Goal: Task Accomplishment & Management: Manage account settings

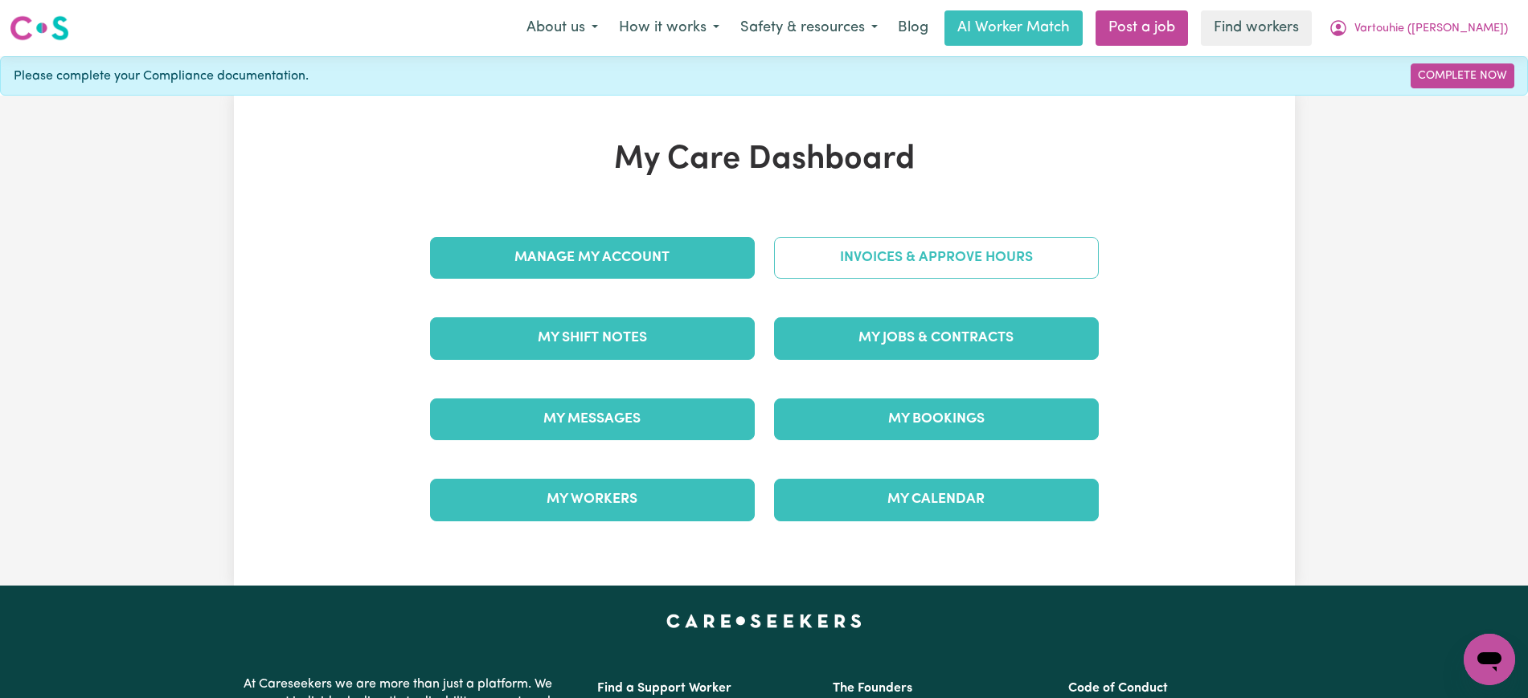
click at [788, 270] on link "Invoices & Approve Hours" at bounding box center [936, 258] width 325 height 42
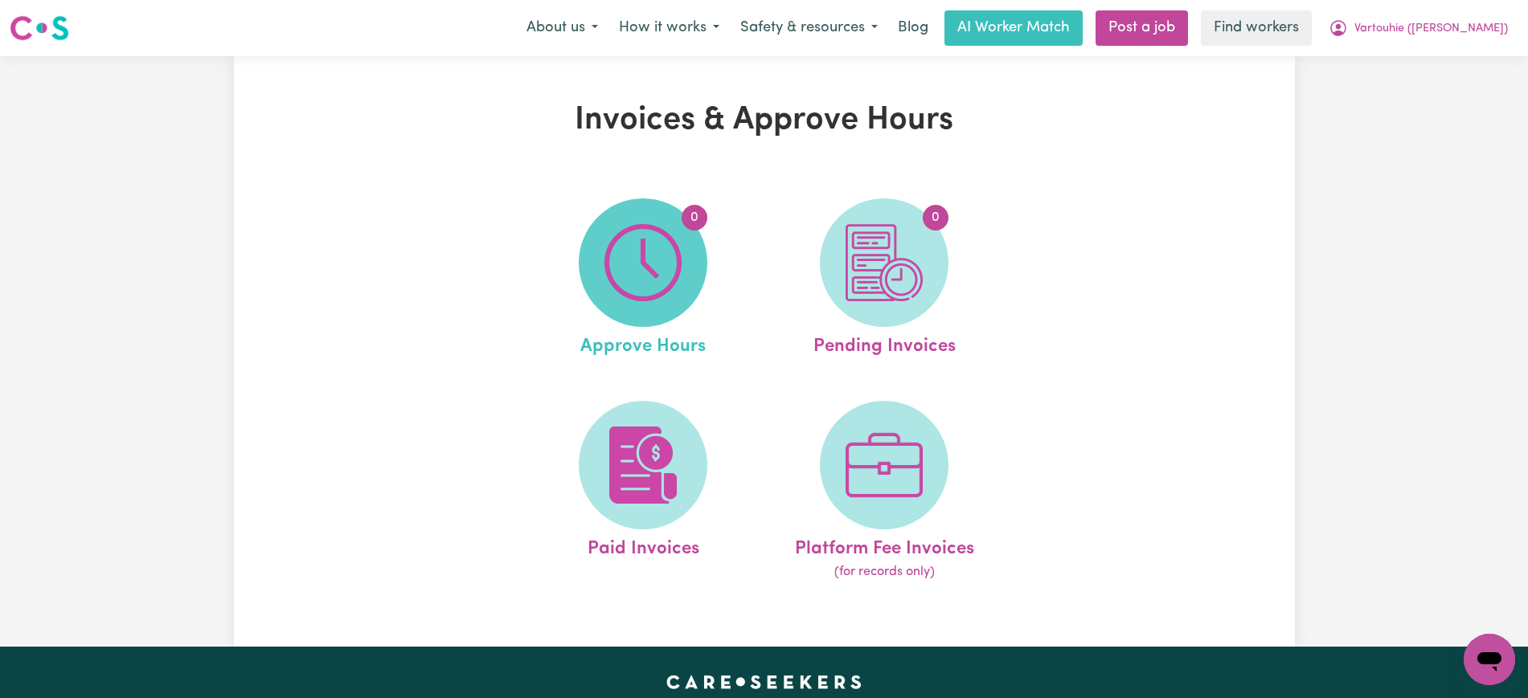
click at [689, 289] on span "0" at bounding box center [643, 263] width 129 height 129
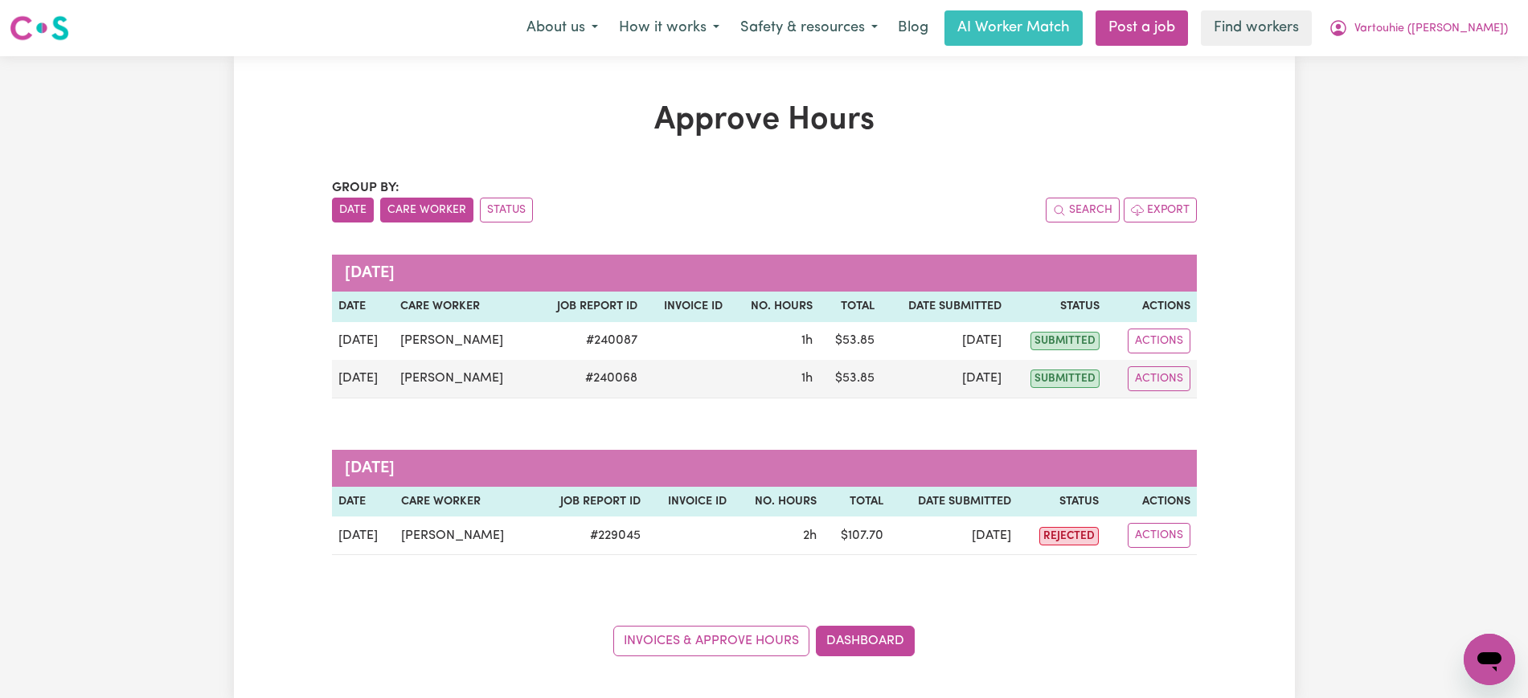
click at [424, 201] on button "Care Worker" at bounding box center [426, 210] width 93 height 25
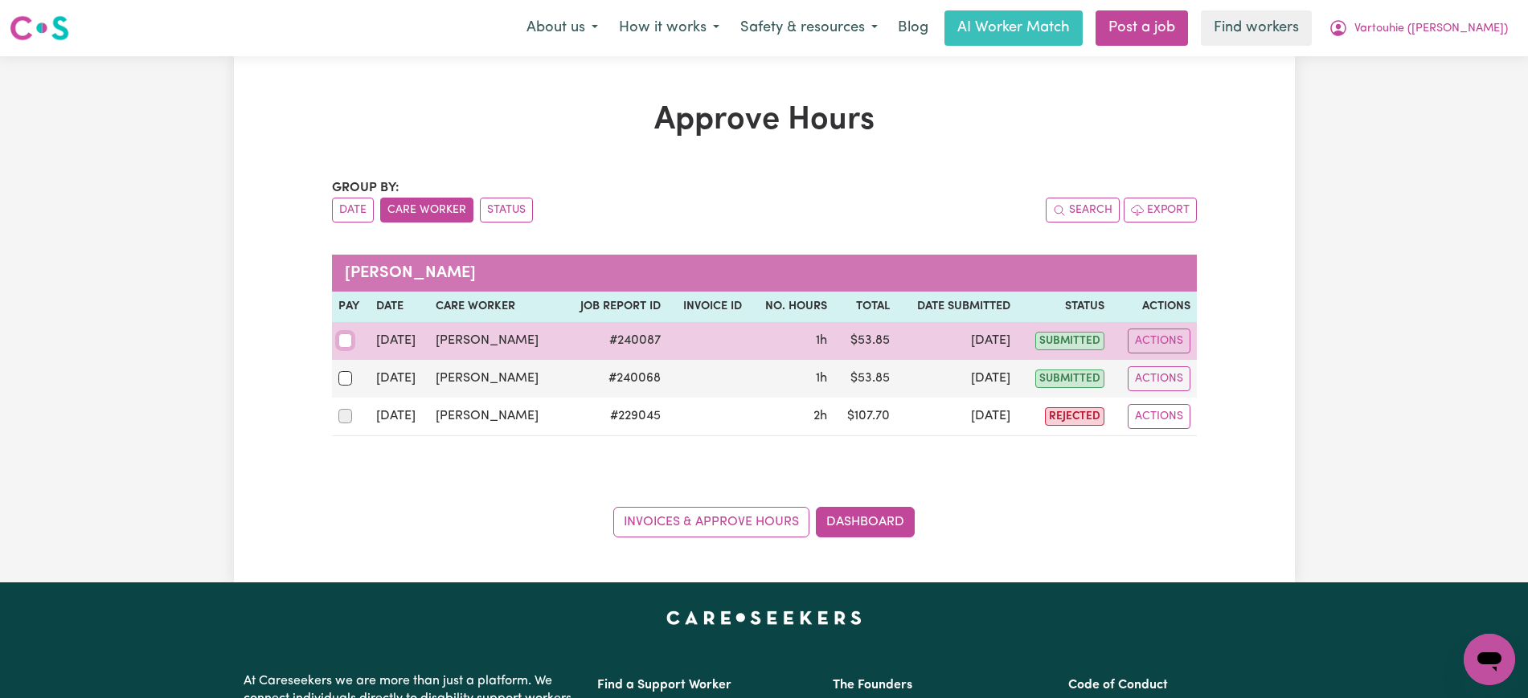
click at [340, 336] on input "checkbox" at bounding box center [345, 341] width 14 height 14
checkbox input "true"
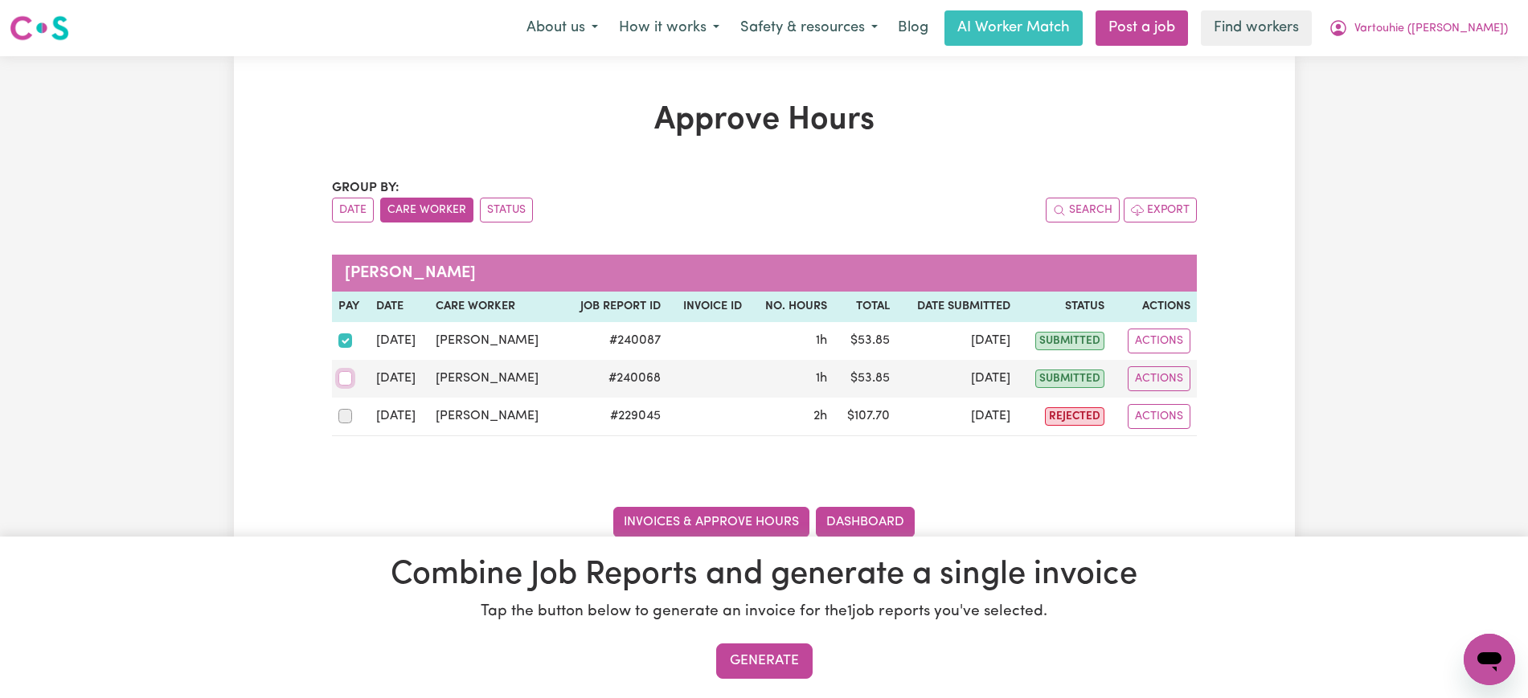
drag, startPoint x: 350, startPoint y: 379, endPoint x: 616, endPoint y: 522, distance: 303.2
click at [350, 378] on input "checkbox" at bounding box center [345, 378] width 14 height 14
checkbox input "true"
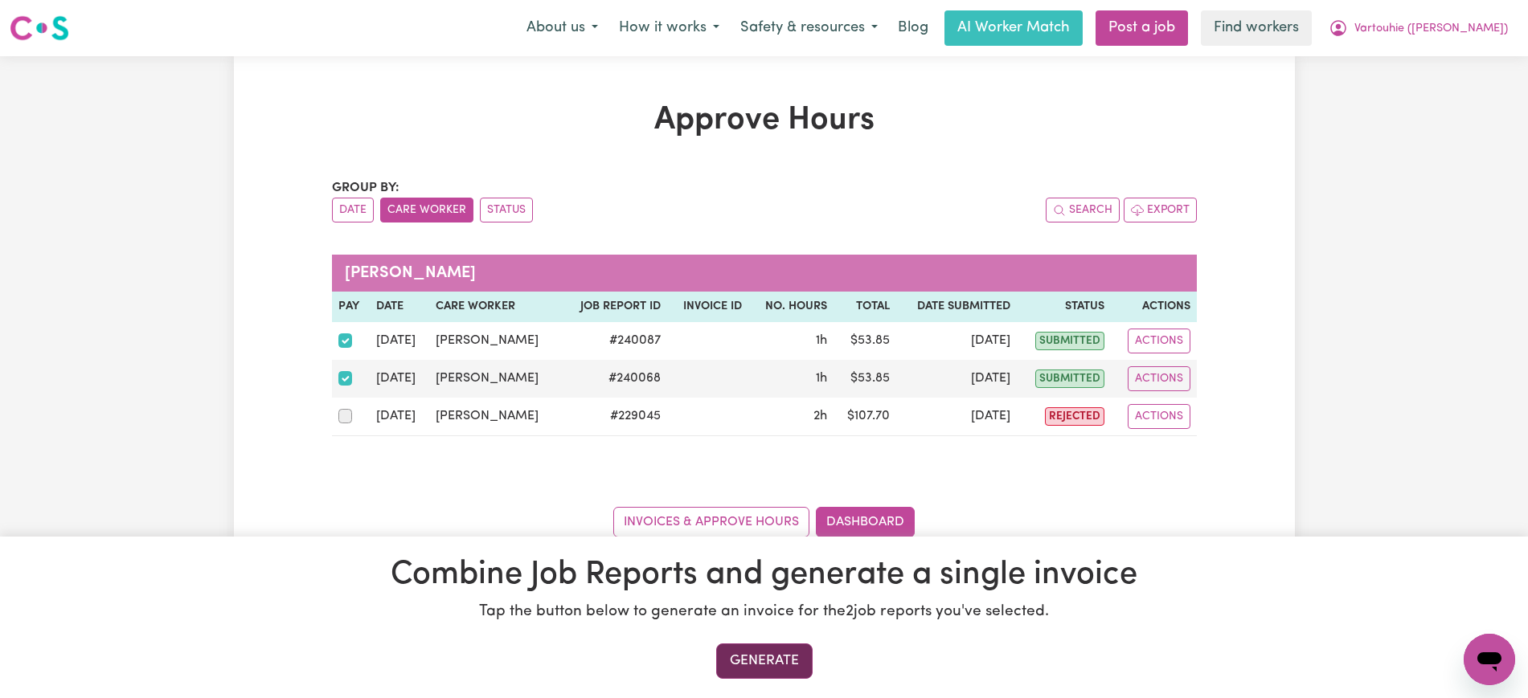
click at [747, 670] on button "Generate" at bounding box center [764, 661] width 96 height 35
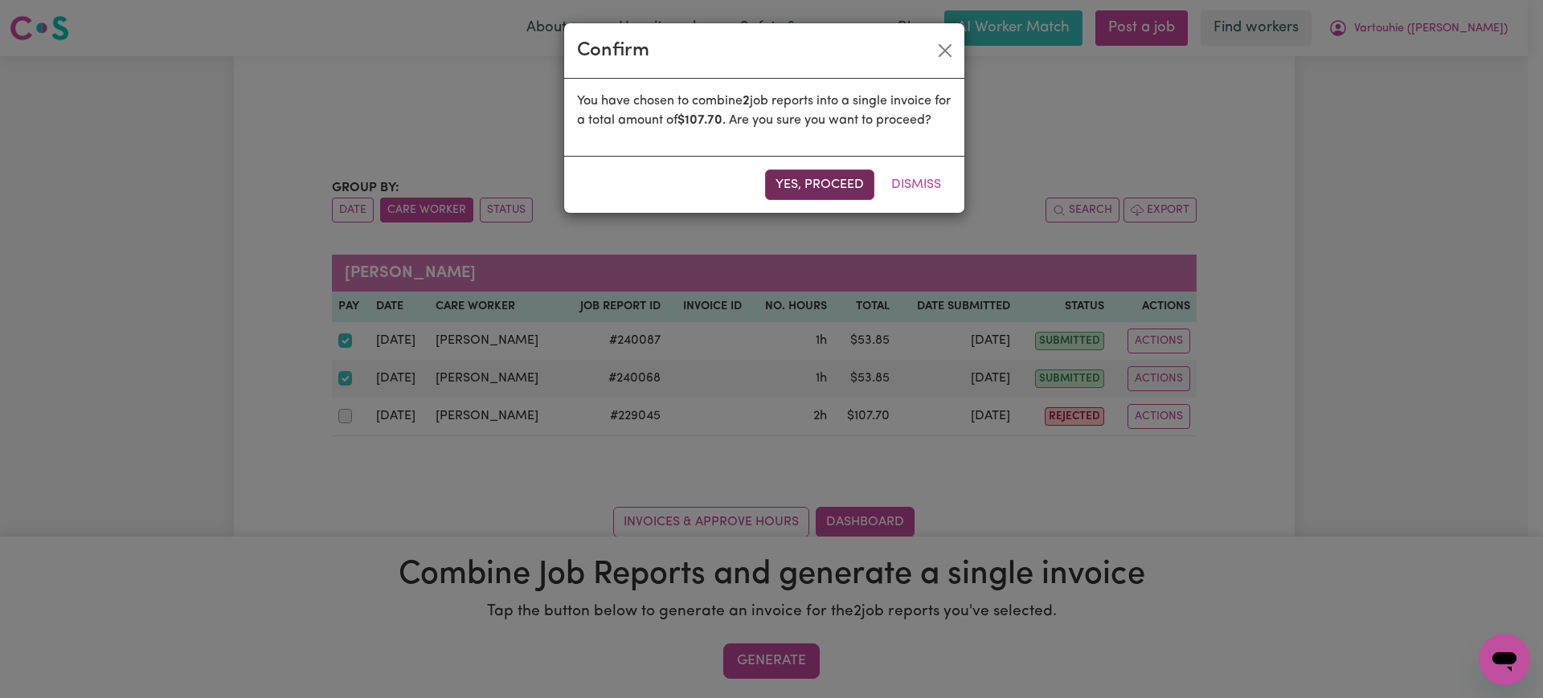
click at [836, 195] on button "Yes, proceed" at bounding box center [819, 185] width 109 height 31
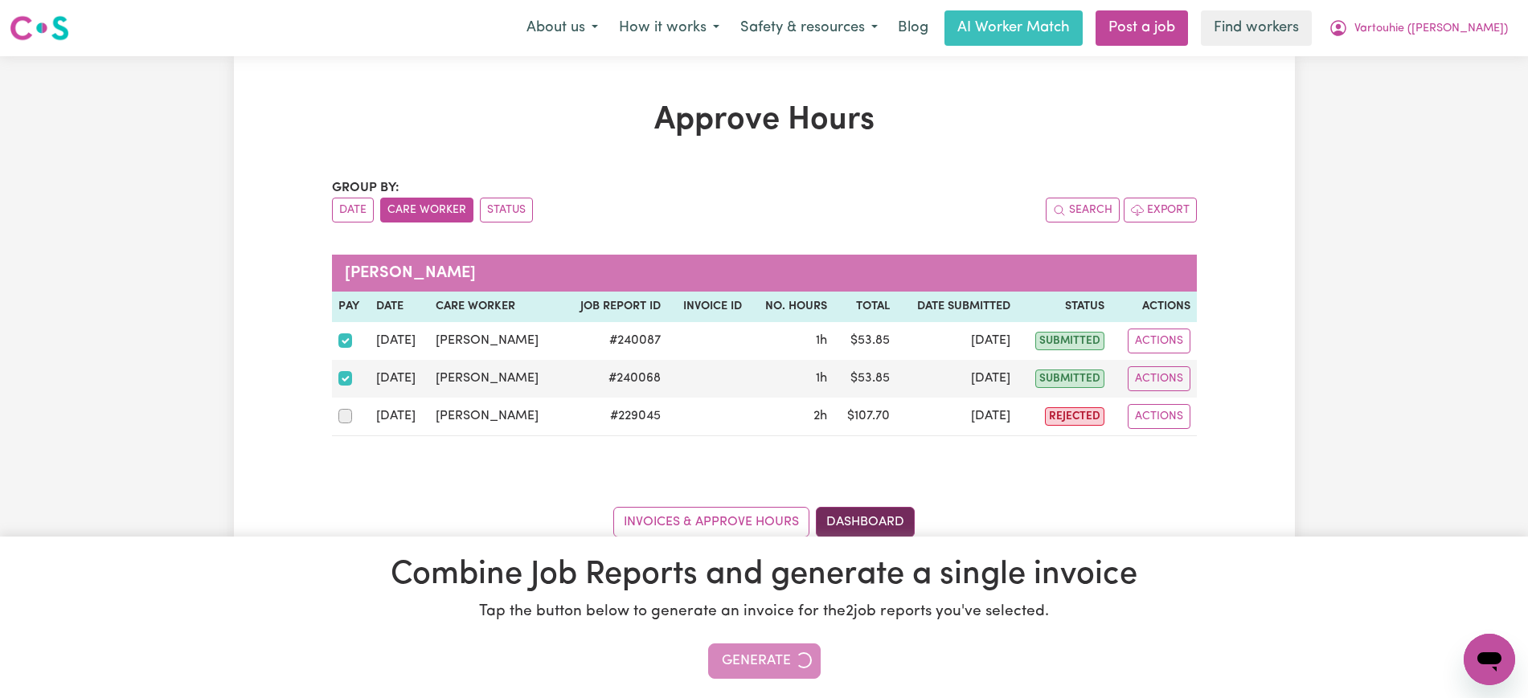
click at [888, 520] on link "Dashboard" at bounding box center [865, 522] width 99 height 31
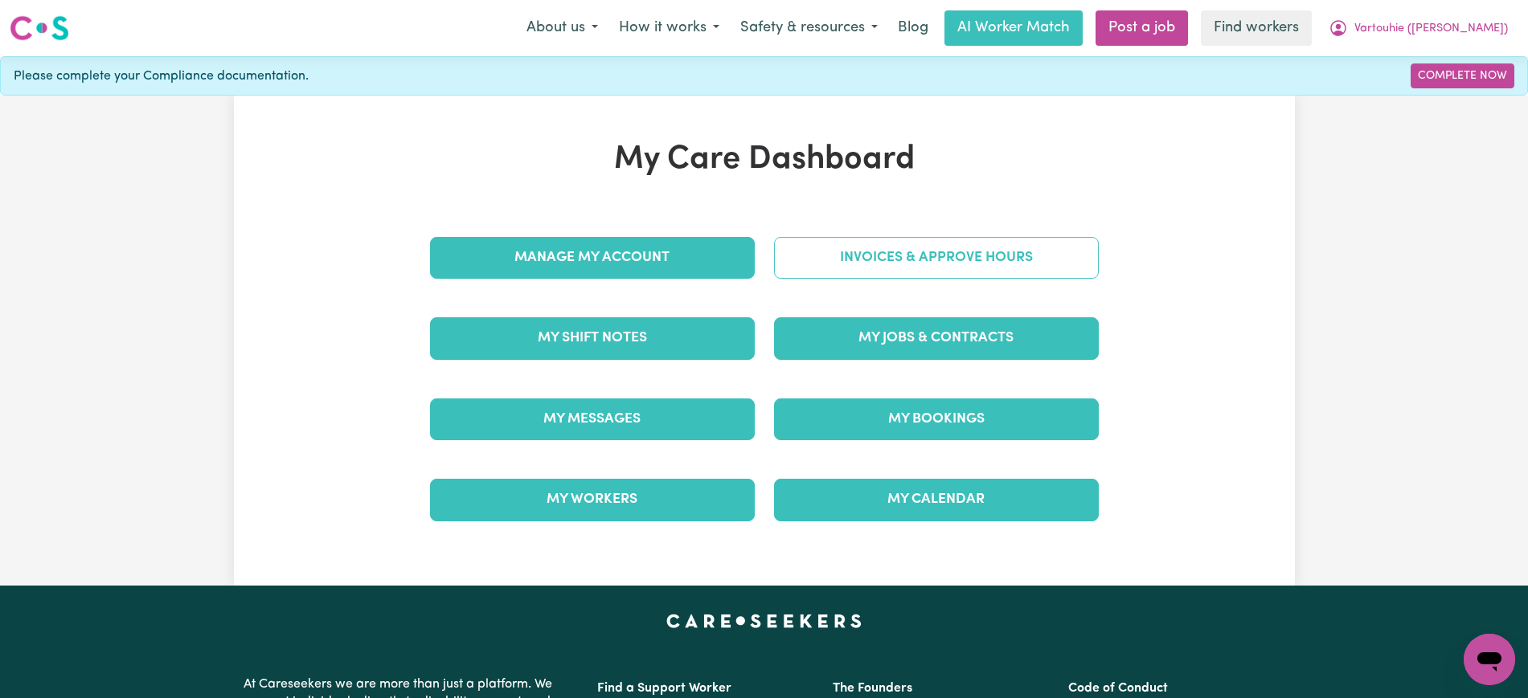
click at [892, 241] on link "Invoices & Approve Hours" at bounding box center [936, 258] width 325 height 42
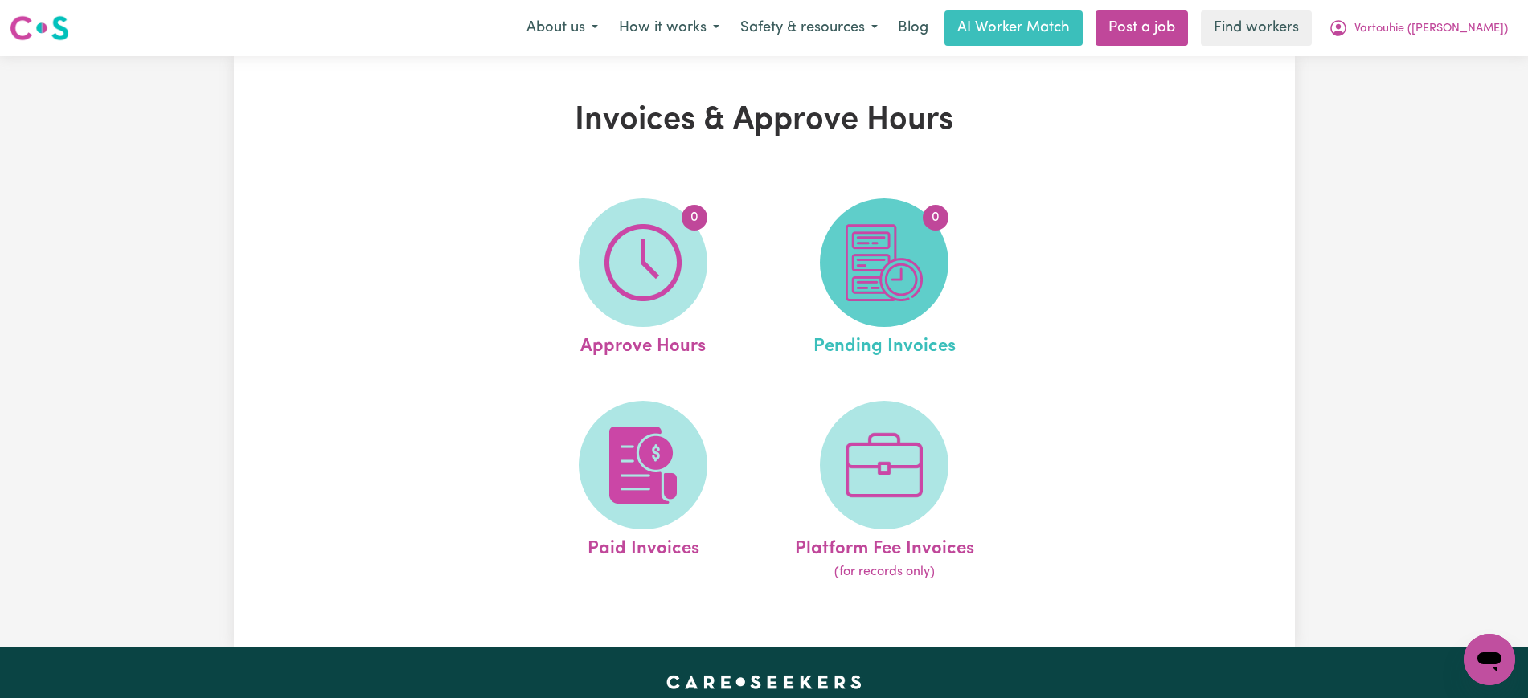
click at [912, 281] on img at bounding box center [884, 262] width 77 height 77
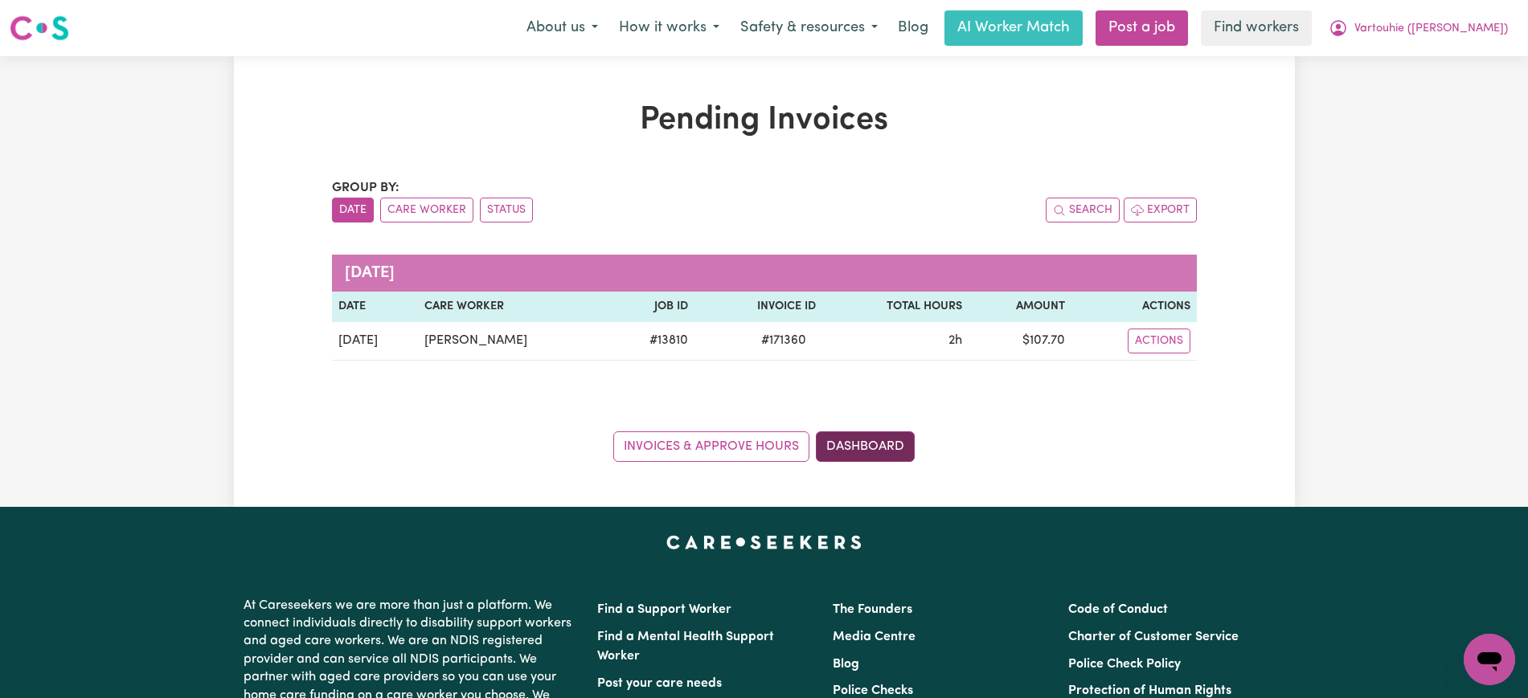
click at [883, 448] on link "Dashboard" at bounding box center [865, 447] width 99 height 31
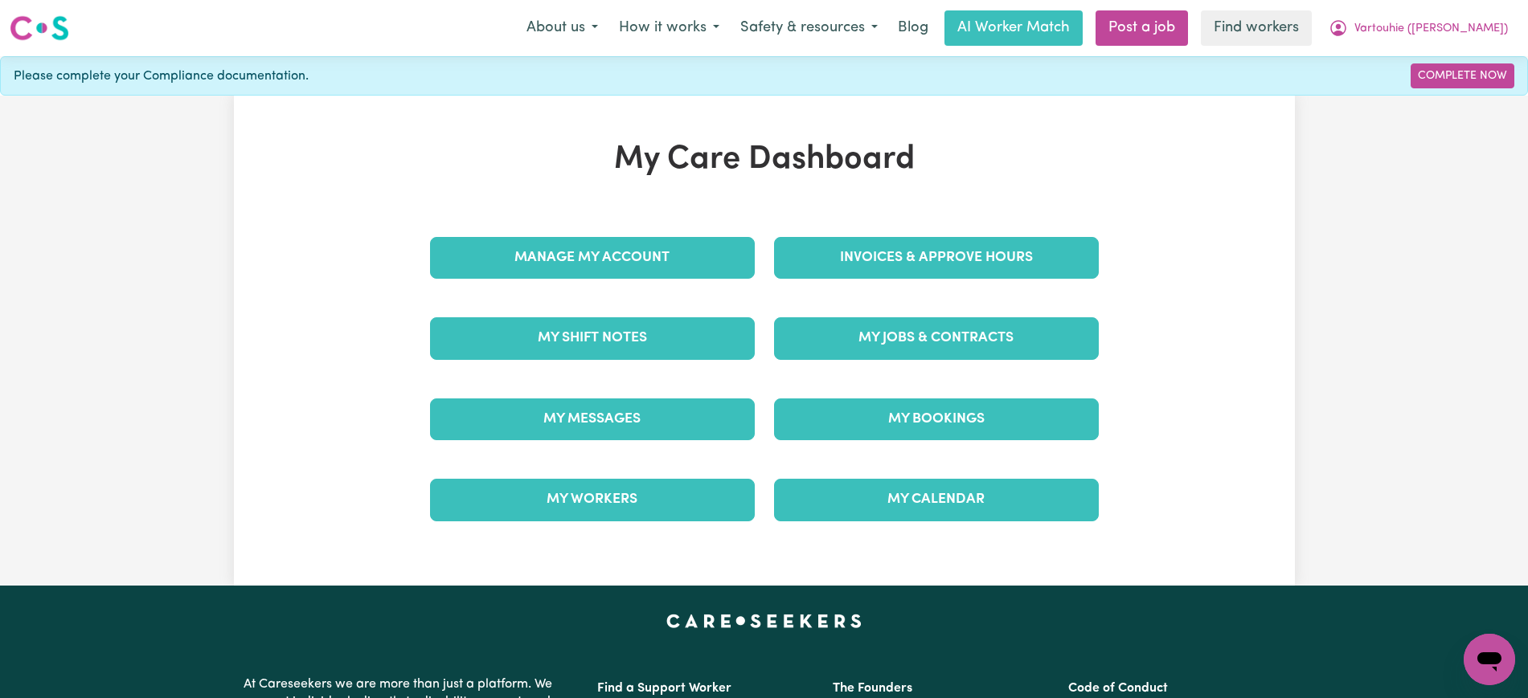
click at [902, 285] on div "Invoices & Approve Hours" at bounding box center [936, 258] width 344 height 80
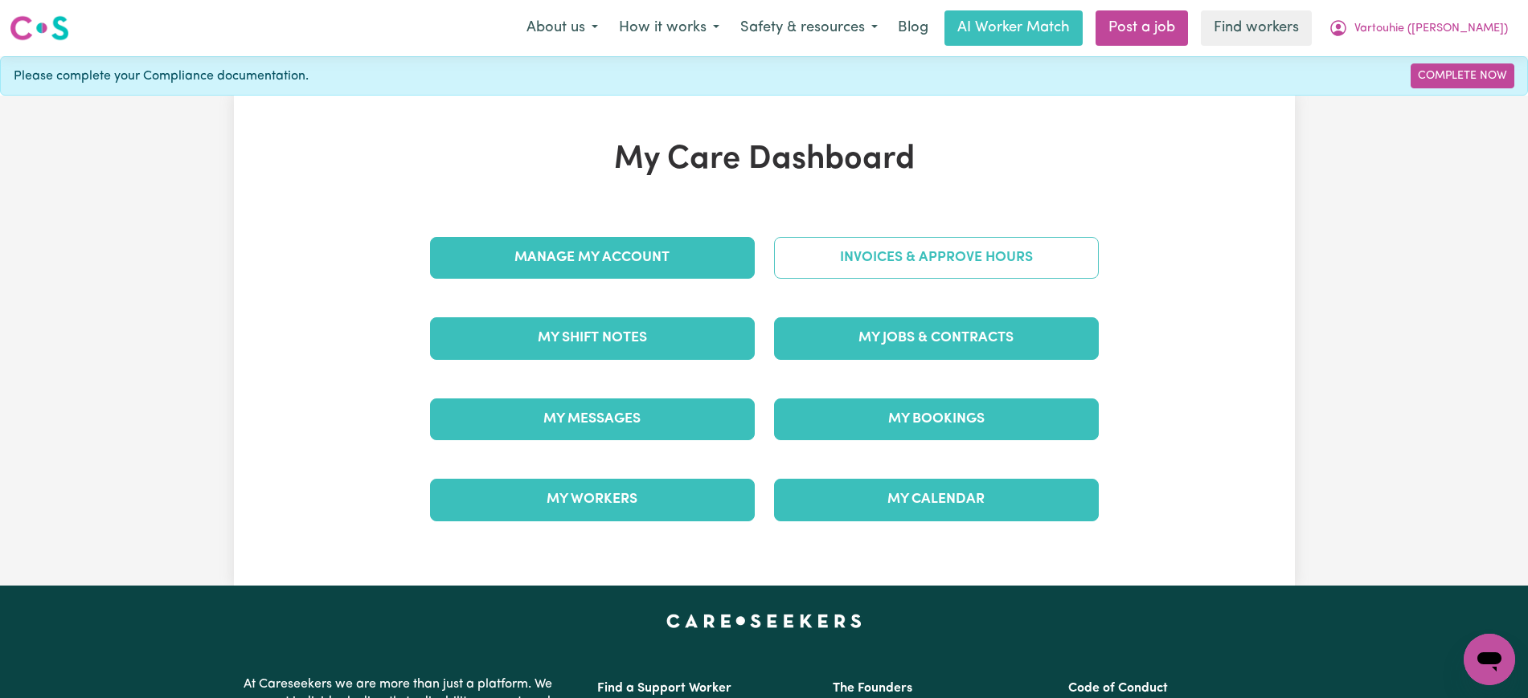
click at [906, 266] on link "Invoices & Approve Hours" at bounding box center [936, 258] width 325 height 42
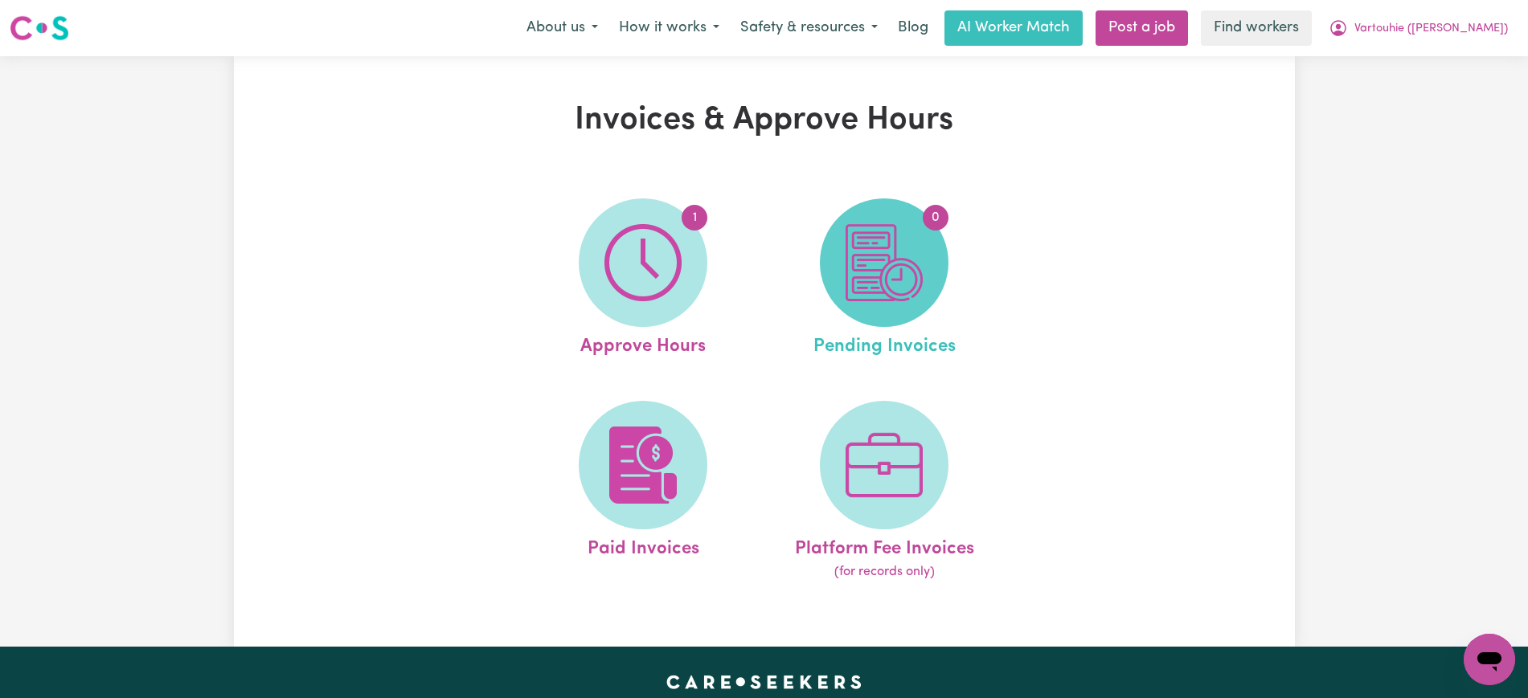
click at [862, 281] on img at bounding box center [884, 262] width 77 height 77
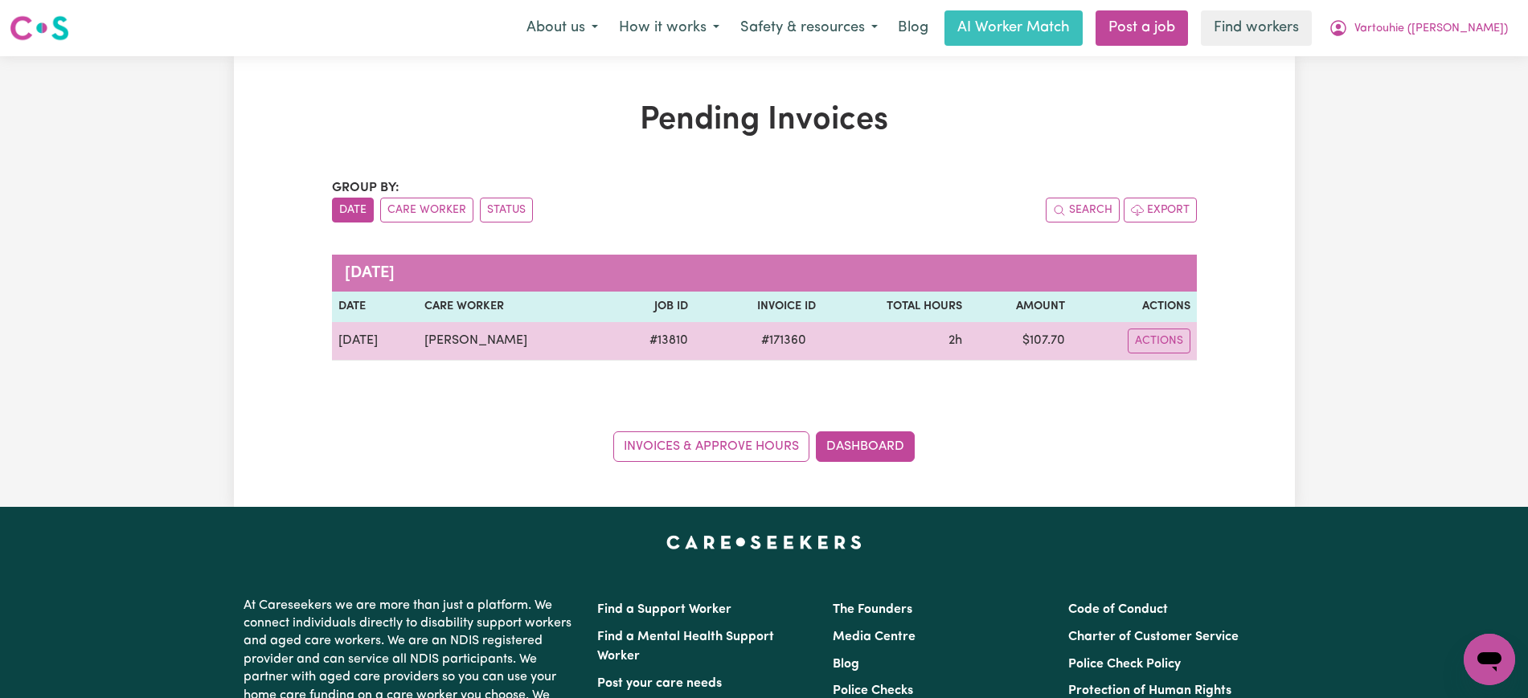
click at [816, 340] on span "# 171360" at bounding box center [784, 340] width 64 height 19
click at [816, 345] on span "# 171360" at bounding box center [784, 340] width 64 height 19
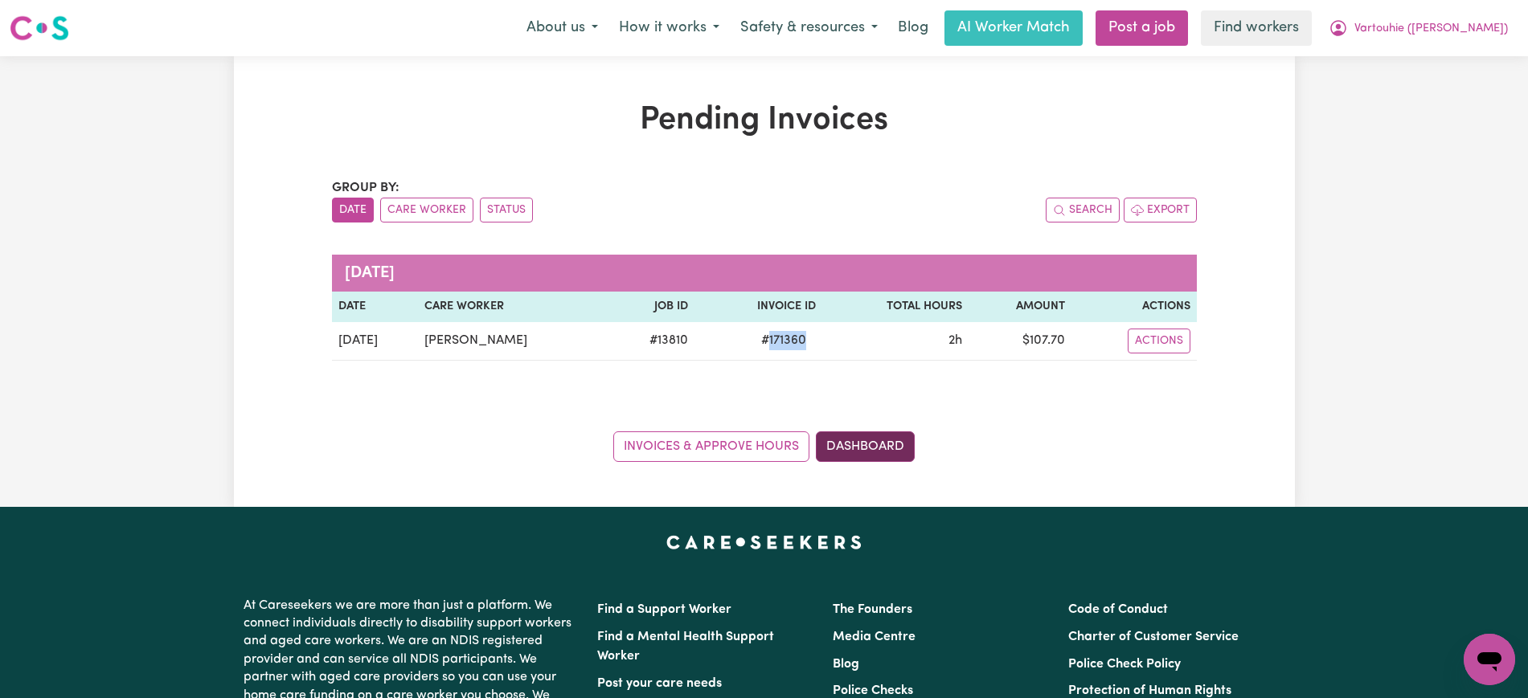
copy span "171360"
click at [866, 443] on link "Dashboard" at bounding box center [865, 447] width 99 height 31
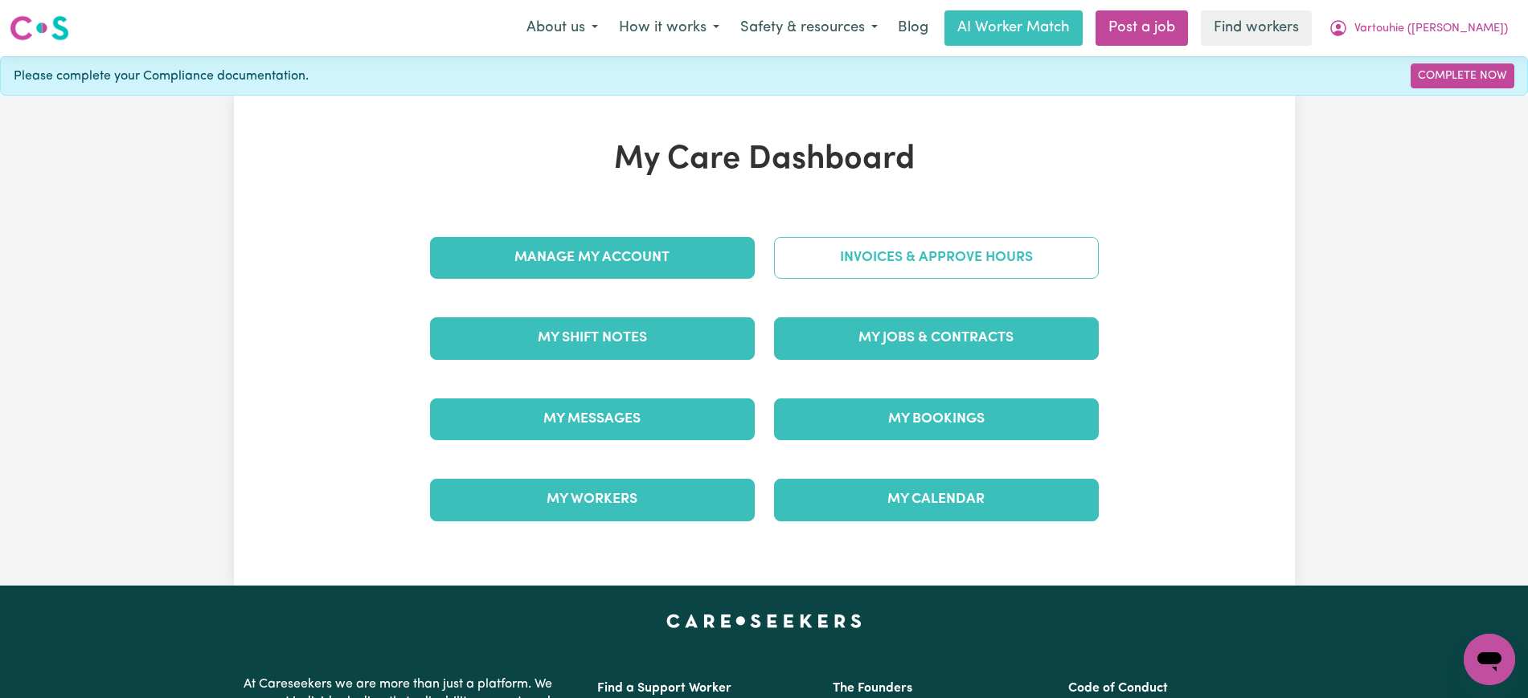
click at [860, 270] on link "Invoices & Approve Hours" at bounding box center [936, 258] width 325 height 42
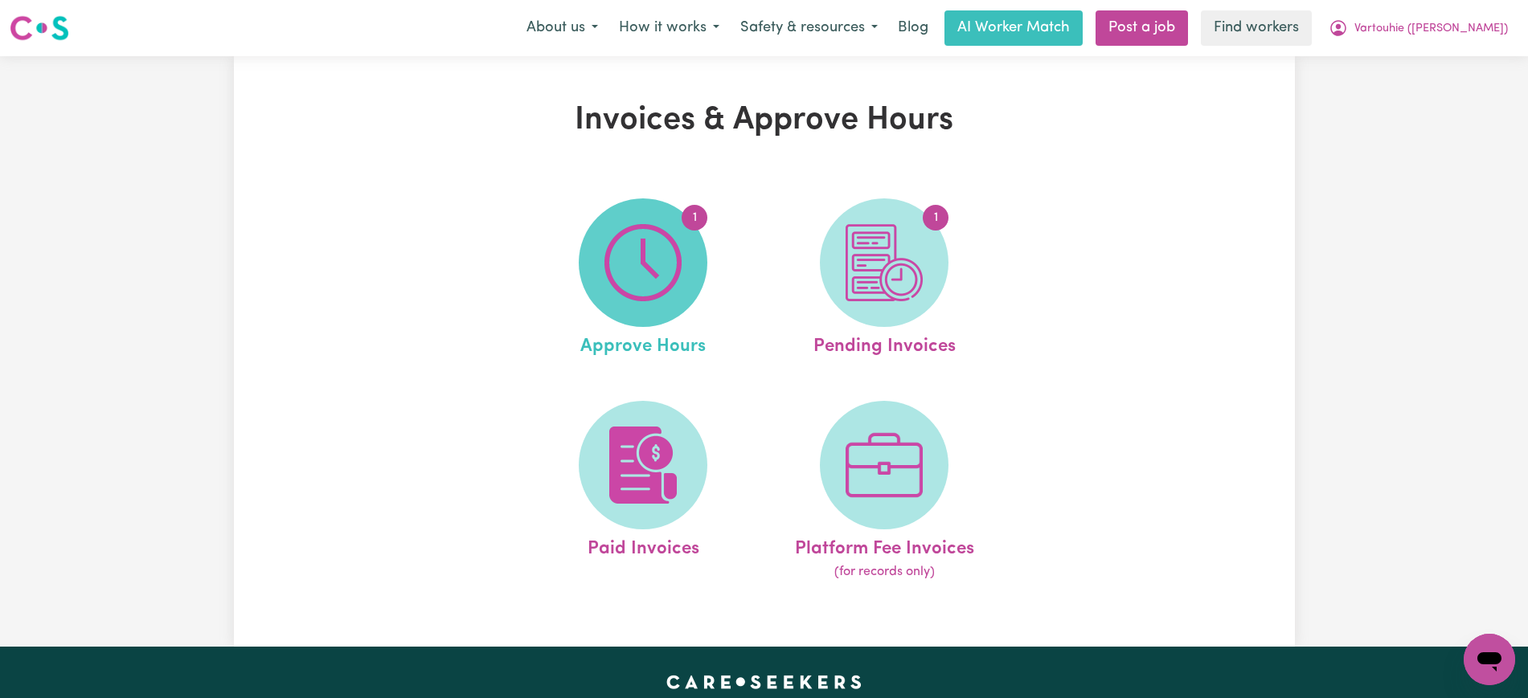
click at [662, 260] on img at bounding box center [642, 262] width 77 height 77
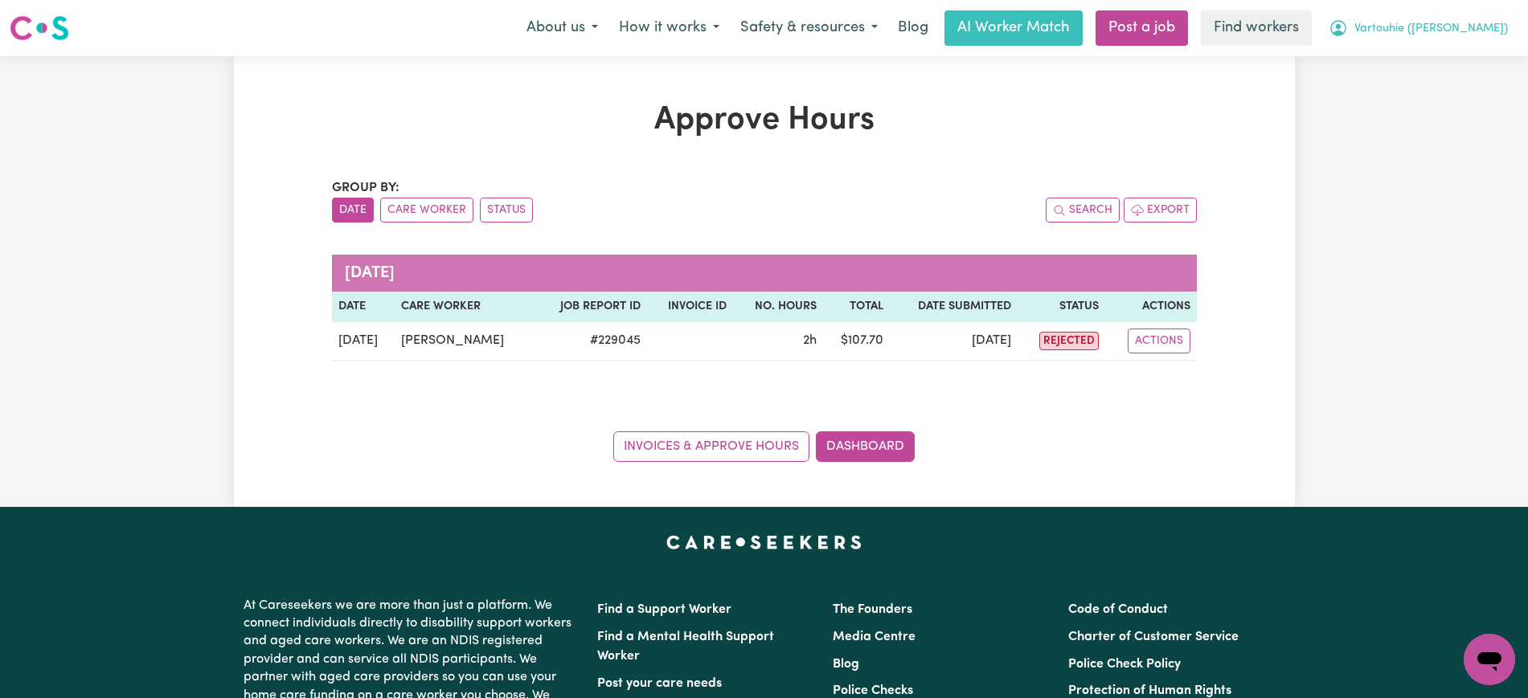
click at [1441, 27] on span "Vartouhie ([PERSON_NAME])" at bounding box center [1431, 29] width 154 height 18
click at [1435, 95] on link "Logout" at bounding box center [1453, 92] width 127 height 31
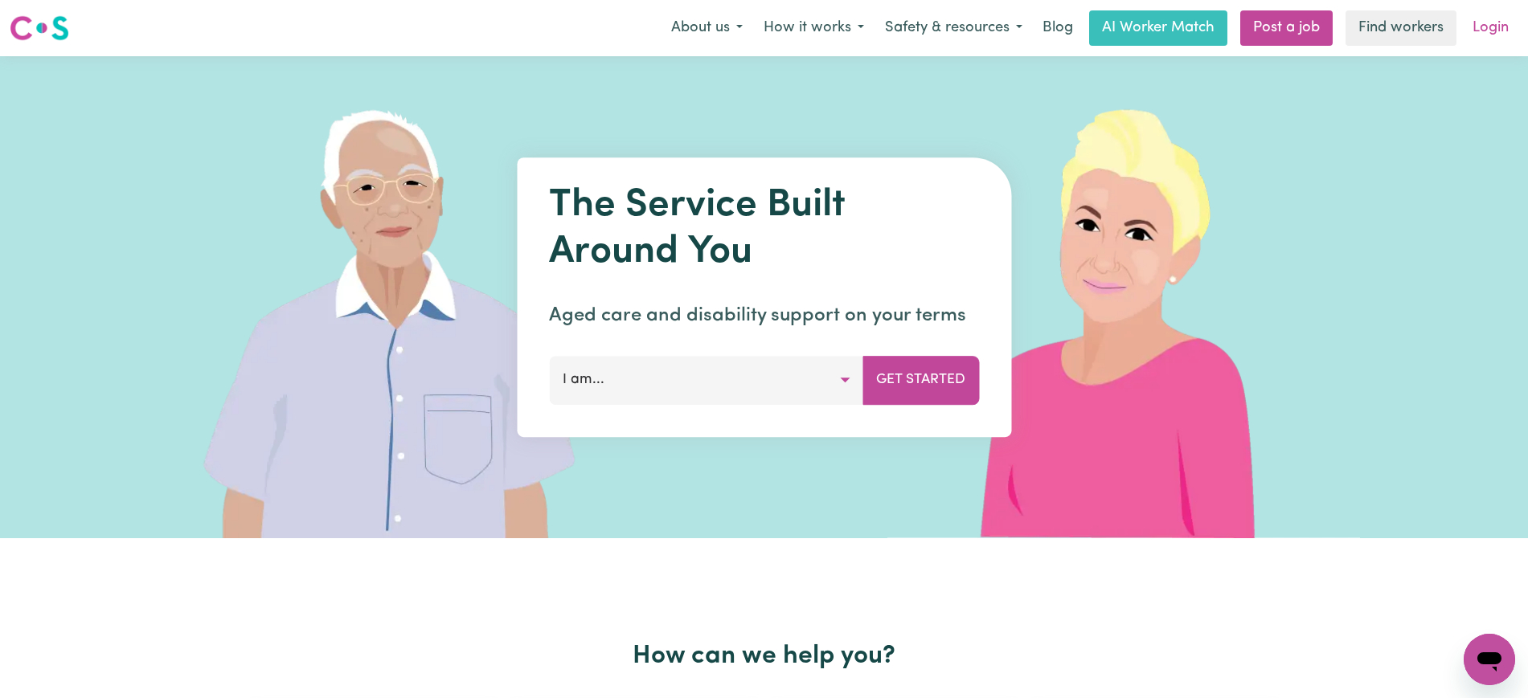
click at [1483, 43] on link "Login" at bounding box center [1490, 27] width 55 height 35
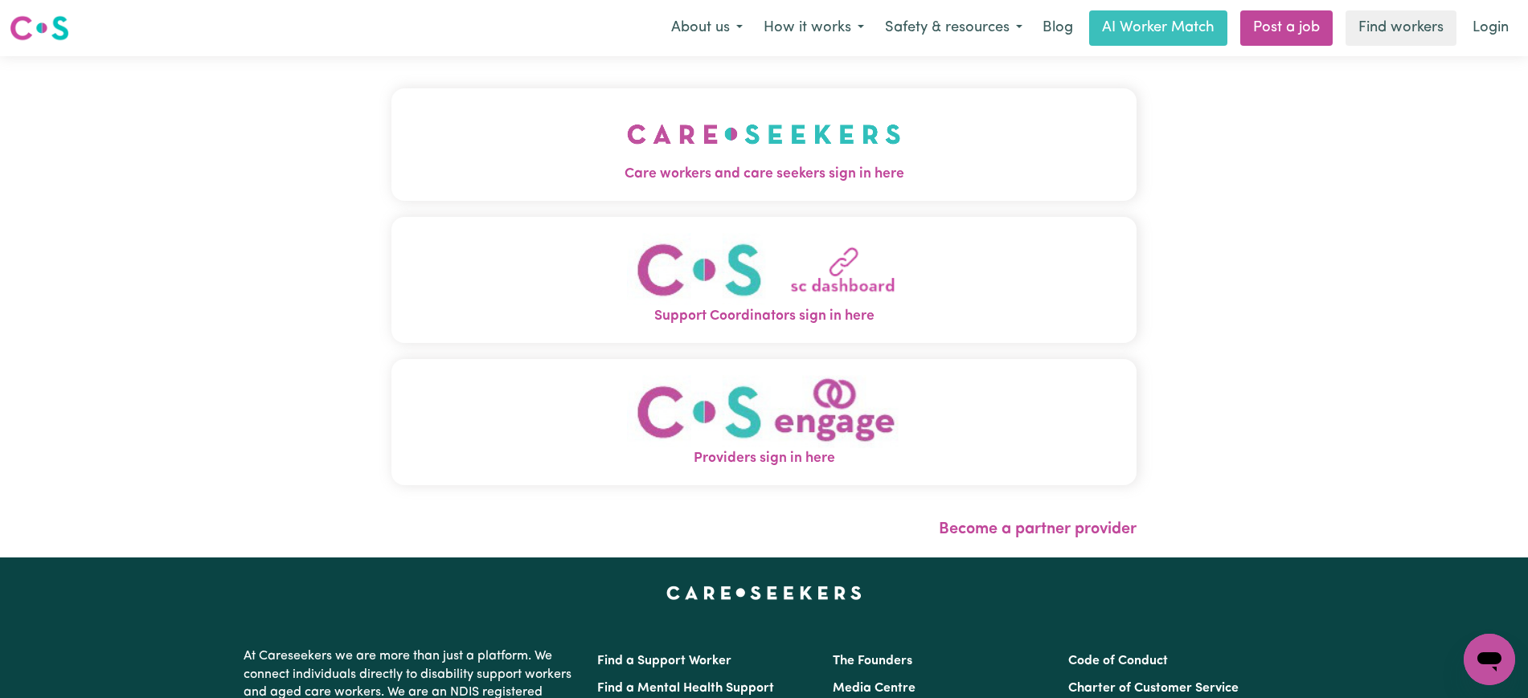
click at [666, 166] on span "Care workers and care seekers sign in here" at bounding box center [763, 174] width 745 height 21
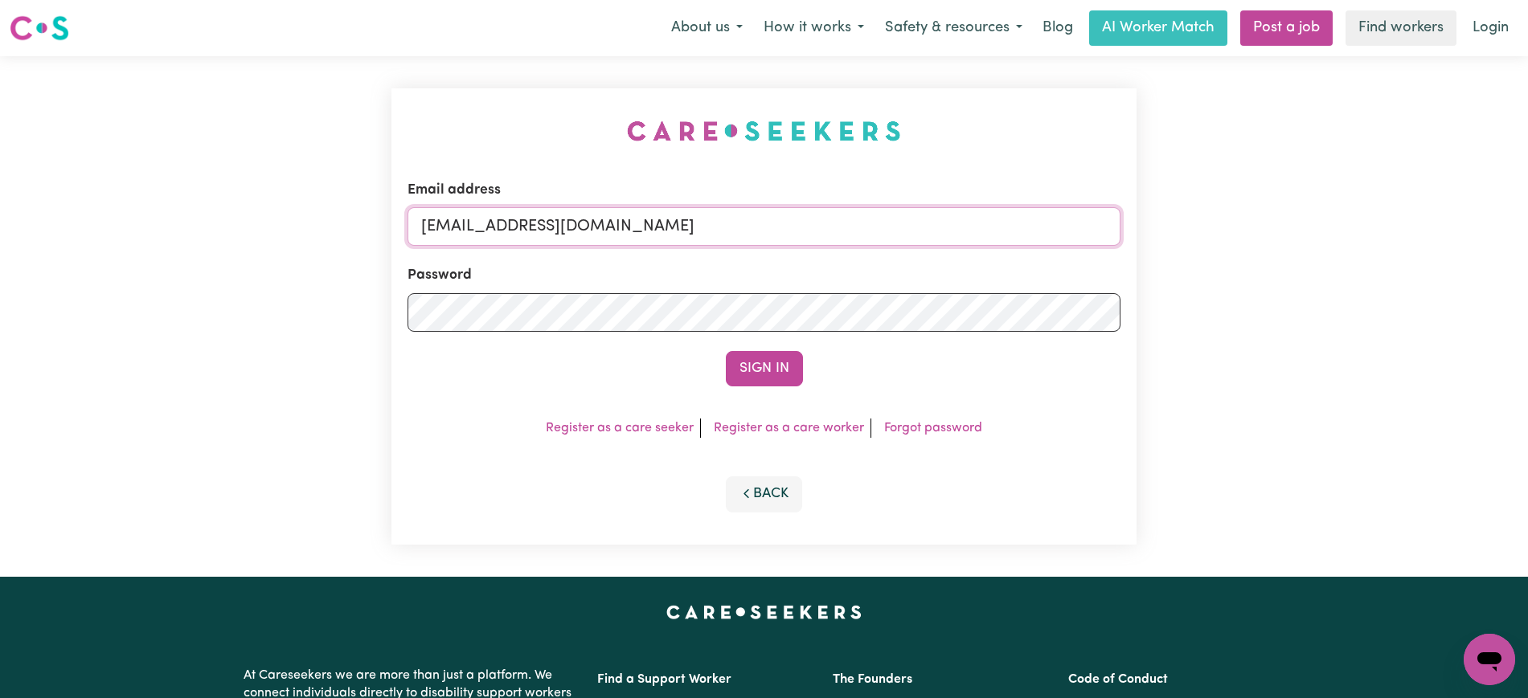
drag, startPoint x: 502, startPoint y: 225, endPoint x: 1443, endPoint y: 261, distance: 941.1
click at [1443, 261] on div "Email address [EMAIL_ADDRESS][DOMAIN_NAME] Password Sign In Register as a care …" at bounding box center [764, 316] width 1528 height 521
type input "[EMAIL_ADDRESS][DOMAIN_NAME]"
click at [726, 351] on button "Sign In" at bounding box center [764, 368] width 77 height 35
